Goal: Task Accomplishment & Management: Complete application form

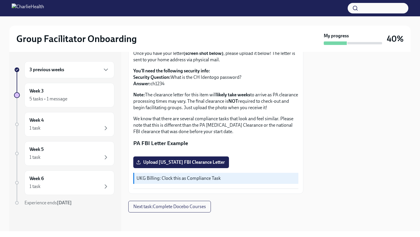
scroll to position [122, 0]
click at [192, 158] on label "Upload [US_STATE] FBI Clearance Letter" at bounding box center [181, 162] width 96 height 12
click at [0, 0] on input "Upload [US_STATE] FBI Clearance Letter" at bounding box center [0, 0] width 0 height 0
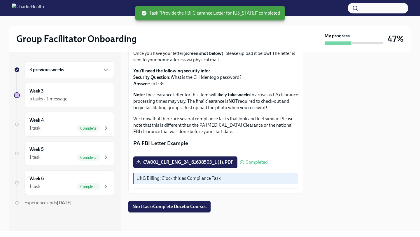
scroll to position [0, 0]
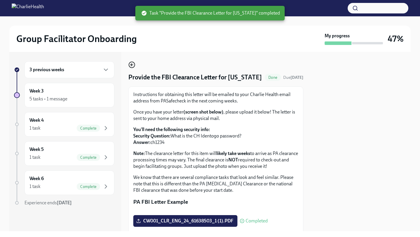
click at [133, 66] on icon "button" at bounding box center [131, 64] width 7 height 7
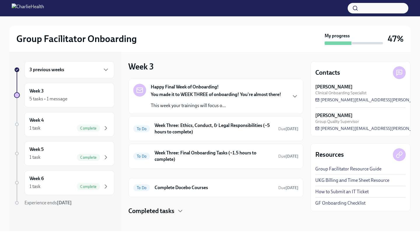
click at [45, 75] on div "3 previous weeks" at bounding box center [69, 69] width 90 height 17
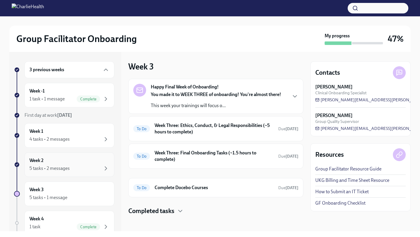
click at [87, 162] on div "Week 2 5 tasks • 2 messages" at bounding box center [69, 164] width 80 height 15
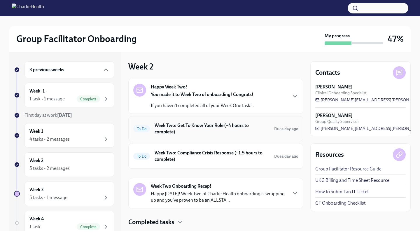
scroll to position [14, 0]
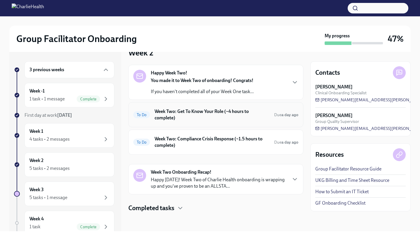
click at [191, 117] on h6 "Week Two: Get To Know Your Role (~4 hours to complete)" at bounding box center [211, 114] width 115 height 13
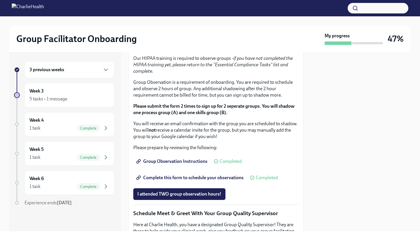
scroll to position [329, 0]
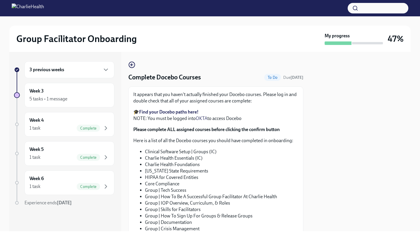
click at [64, 69] on div "3 previous weeks" at bounding box center [69, 69] width 80 height 7
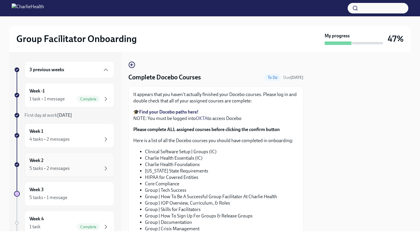
click at [74, 166] on div "5 tasks • 2 messages" at bounding box center [69, 168] width 80 height 7
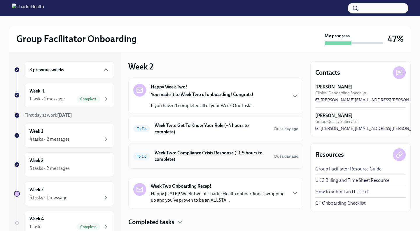
scroll to position [14, 0]
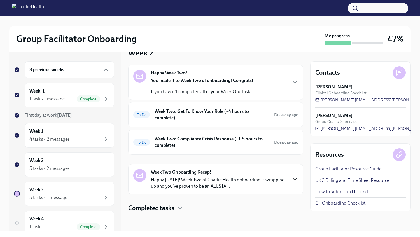
click at [293, 177] on icon "button" at bounding box center [294, 178] width 7 height 7
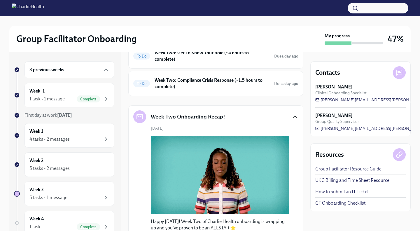
scroll to position [72, 0]
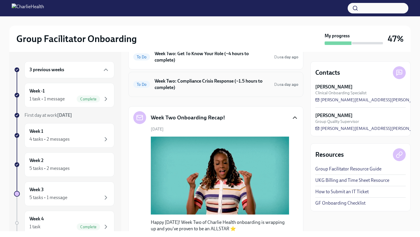
click at [255, 89] on h6 "Week Two: Compliance Crisis Response (~1.5 hours to complete)" at bounding box center [211, 84] width 115 height 13
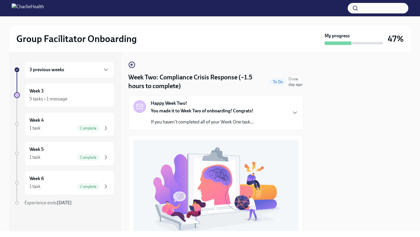
click at [164, 114] on p "You made it to Week Two of onboarding! Congrats!" at bounding box center [202, 111] width 103 height 6
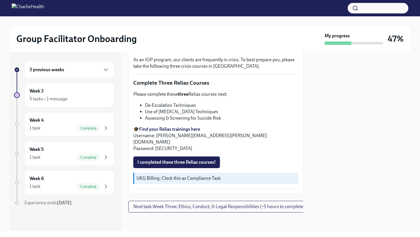
scroll to position [370, 0]
click at [166, 165] on span "I completed these three Relias courses!" at bounding box center [176, 162] width 78 height 6
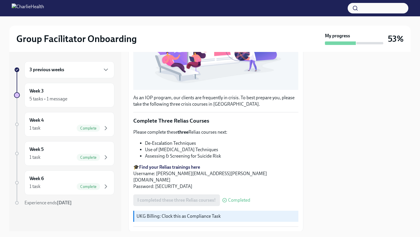
scroll to position [148, 0]
